Goal: Task Accomplishment & Management: Manage account settings

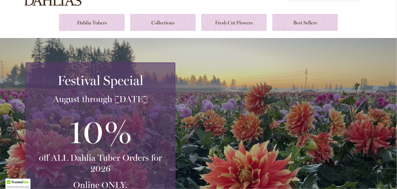
scroll to position [27, 0]
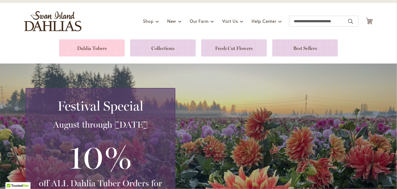
click at [85, 48] on link at bounding box center [92, 47] width 66 height 17
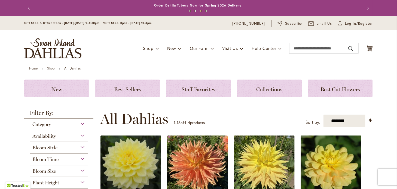
click at [345, 25] on span "Log In/Register" at bounding box center [359, 23] width 28 height 5
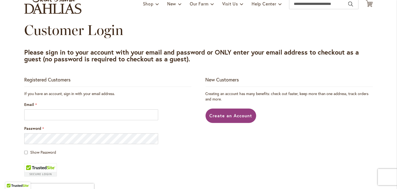
scroll to position [54, 0]
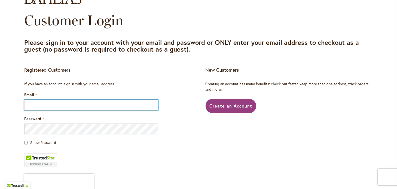
click at [98, 103] on input "Email" at bounding box center [91, 105] width 134 height 11
type input "**********"
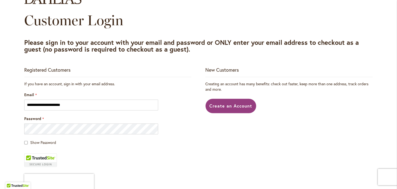
click at [48, 142] on span "Show Password" at bounding box center [43, 142] width 26 height 5
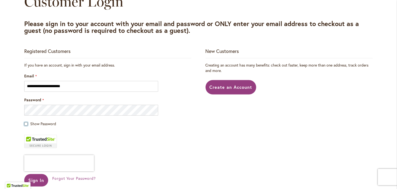
scroll to position [109, 0]
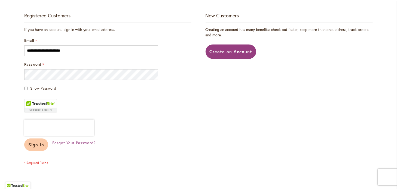
click at [38, 143] on span "Sign In" at bounding box center [36, 145] width 16 height 6
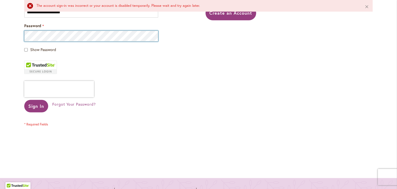
scroll to position [163, 0]
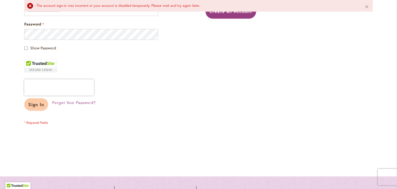
click at [36, 105] on span "Sign In" at bounding box center [36, 105] width 16 height 6
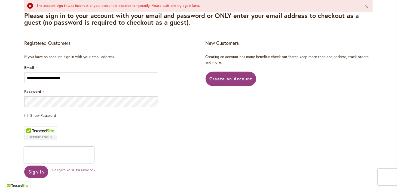
scroll to position [109, 0]
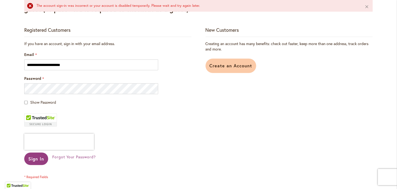
click at [219, 63] on span "Create an Account" at bounding box center [230, 66] width 43 height 6
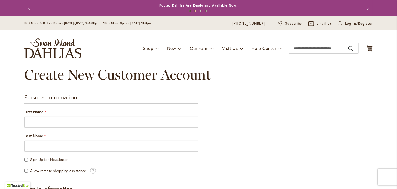
scroll to position [27, 0]
